Goal: Task Accomplishment & Management: Complete application form

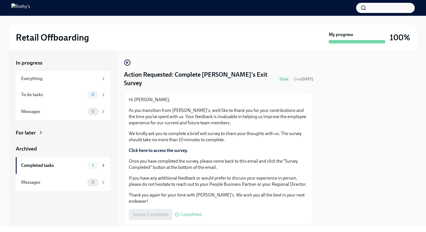
scroll to position [2, 0]
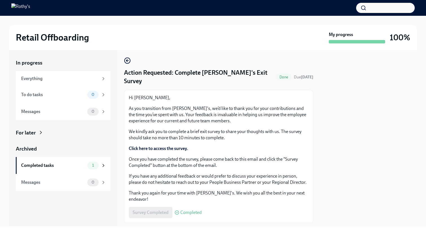
click at [185, 129] on p "We kindly ask you to complete a brief exit survey to share your thoughts with u…" at bounding box center [219, 135] width 180 height 12
click at [180, 210] on div "Completed" at bounding box center [188, 212] width 27 height 5
click at [164, 207] on div "Survey Completed Completed" at bounding box center [165, 212] width 73 height 11
click at [66, 94] on div "To do tasks" at bounding box center [53, 95] width 64 height 6
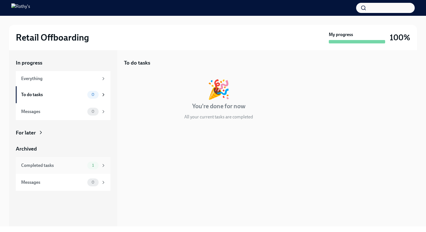
click at [70, 165] on div "Completed tasks" at bounding box center [53, 165] width 64 height 6
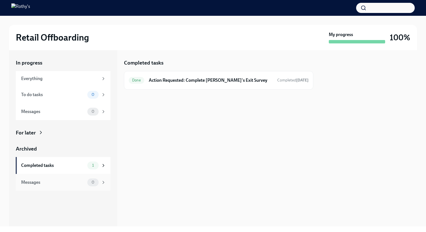
click at [75, 178] on div "Messages 0" at bounding box center [63, 182] width 85 height 8
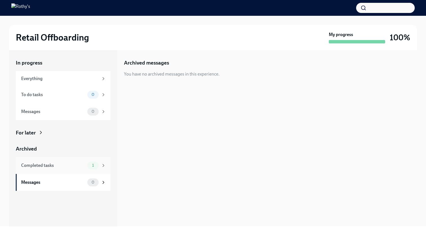
click at [74, 158] on div "Completed tasks 1" at bounding box center [63, 165] width 95 height 17
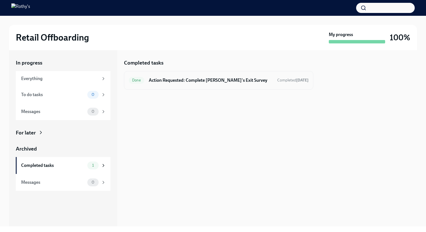
click at [242, 77] on div "Done Action Requested: Complete Rothy's Exit Survey Completed today" at bounding box center [219, 80] width 180 height 9
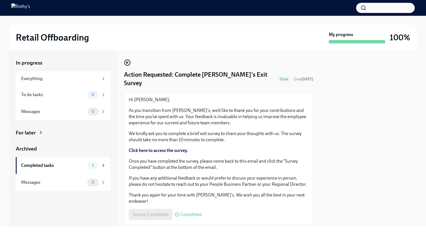
click at [207, 130] on p "We kindly ask you to complete a brief exit survey to share your thoughts with u…" at bounding box center [219, 136] width 180 height 12
